Goal: Check status: Check status

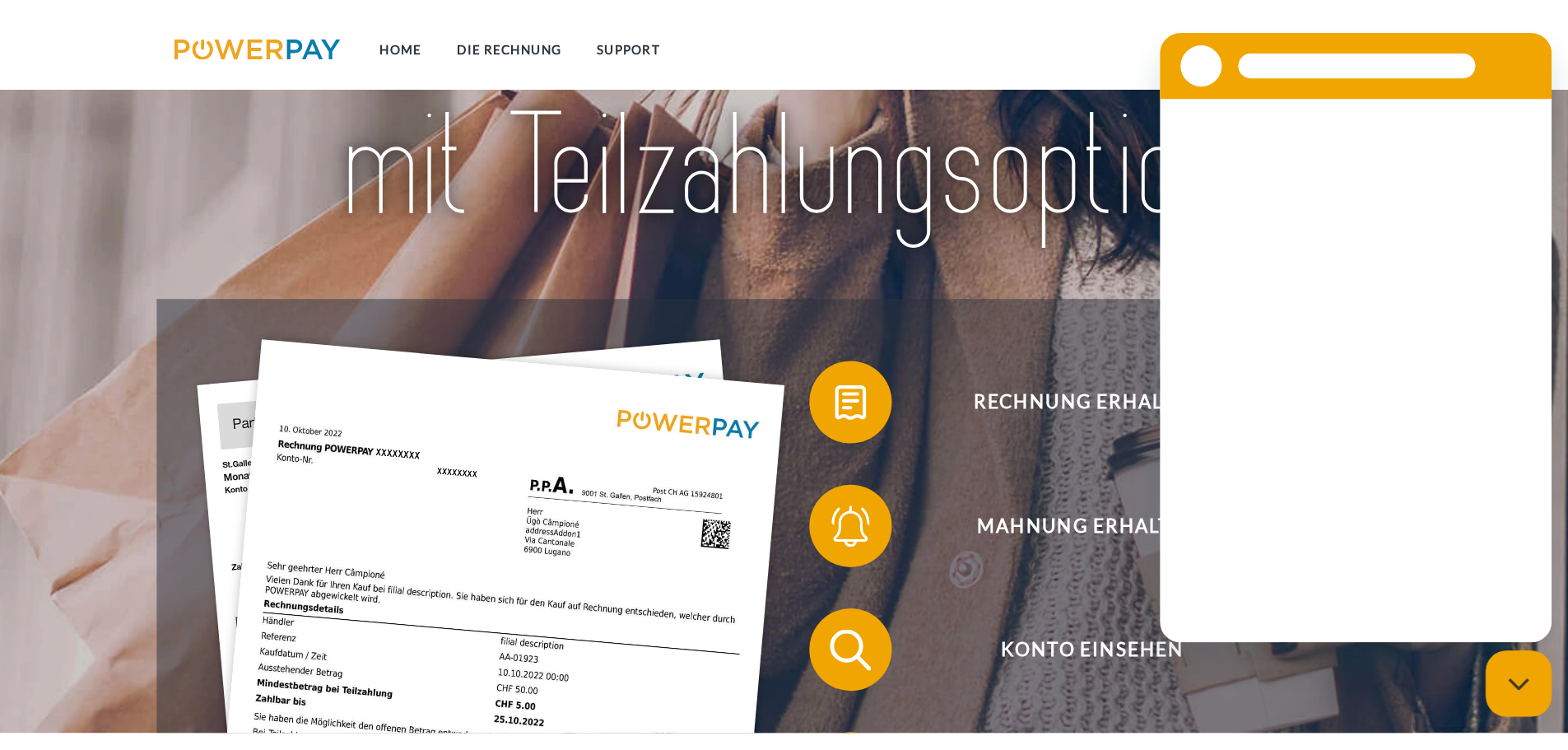
scroll to position [247, 0]
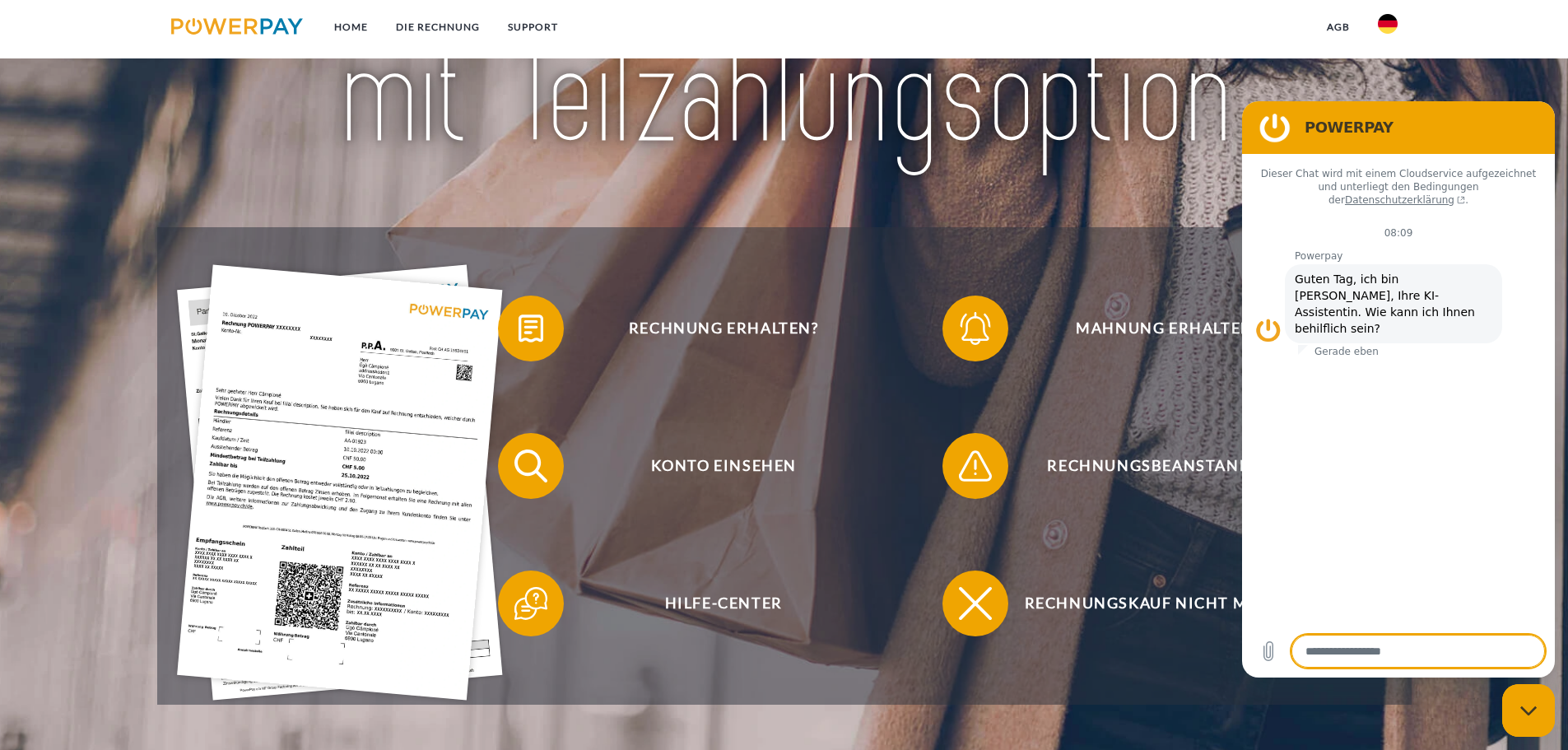
type textarea "*"
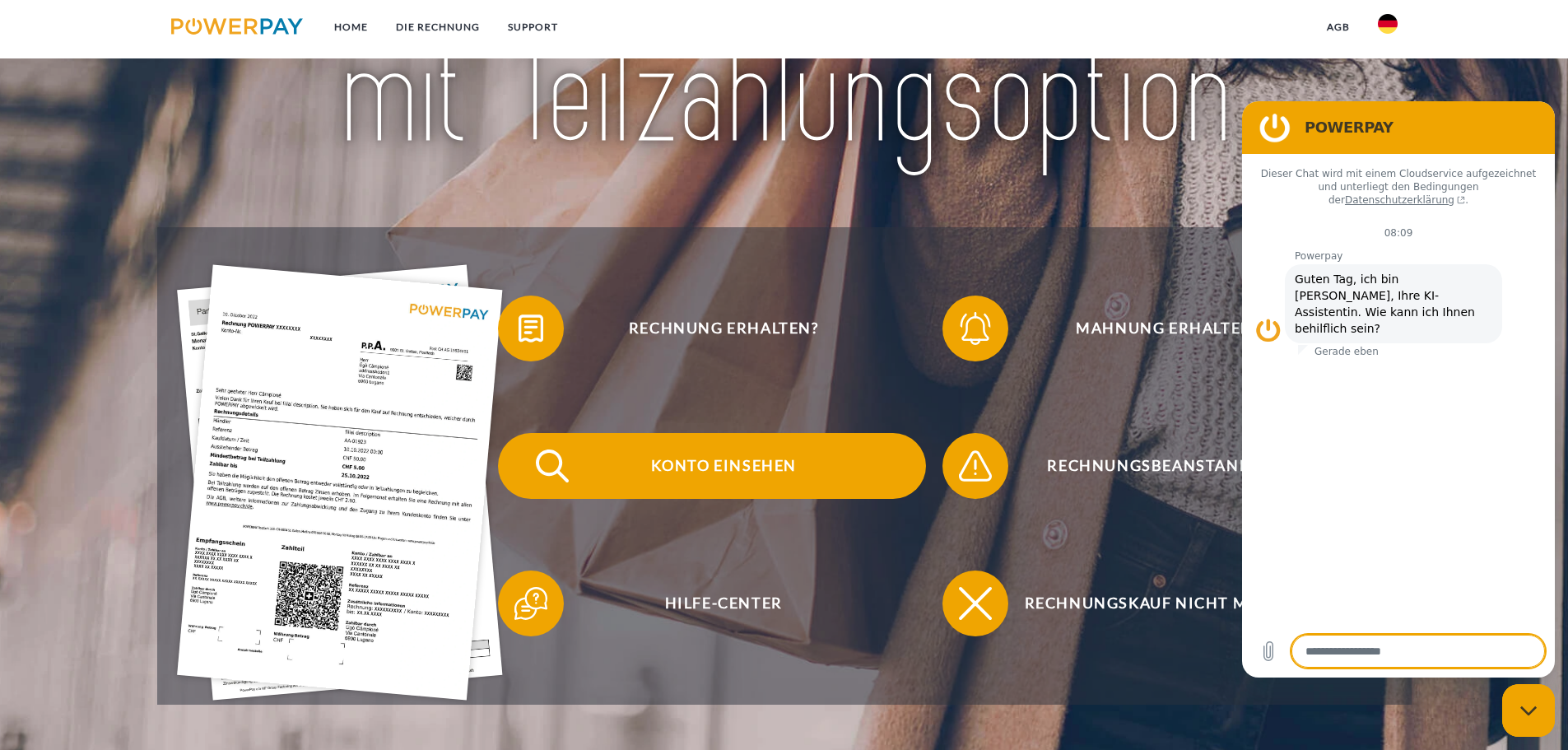
click at [678, 480] on span "Konto einsehen" at bounding box center [723, 466] width 403 height 66
click at [729, 463] on span "Konto einsehen" at bounding box center [723, 466] width 403 height 66
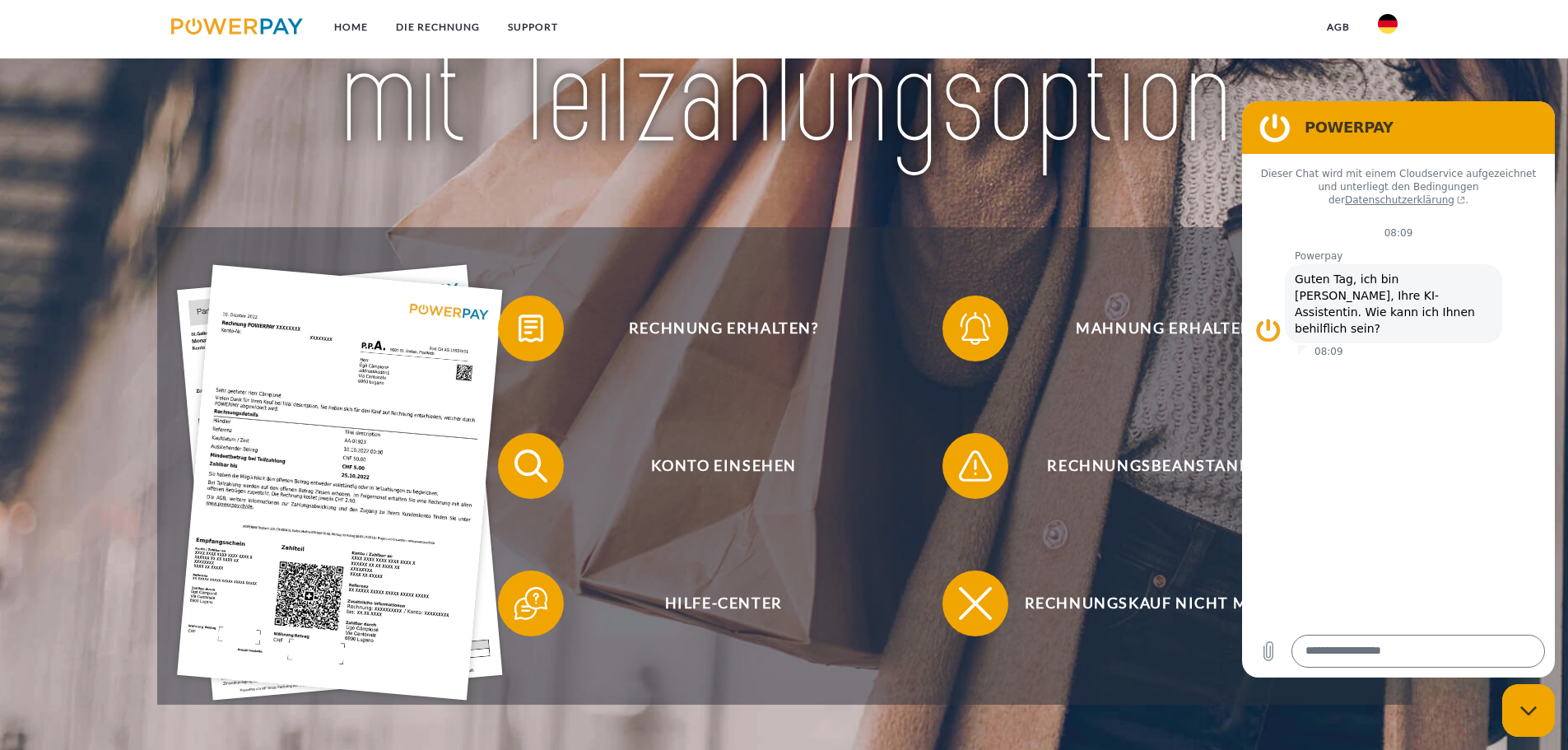
type textarea "*"
